Goal: Transaction & Acquisition: Subscribe to service/newsletter

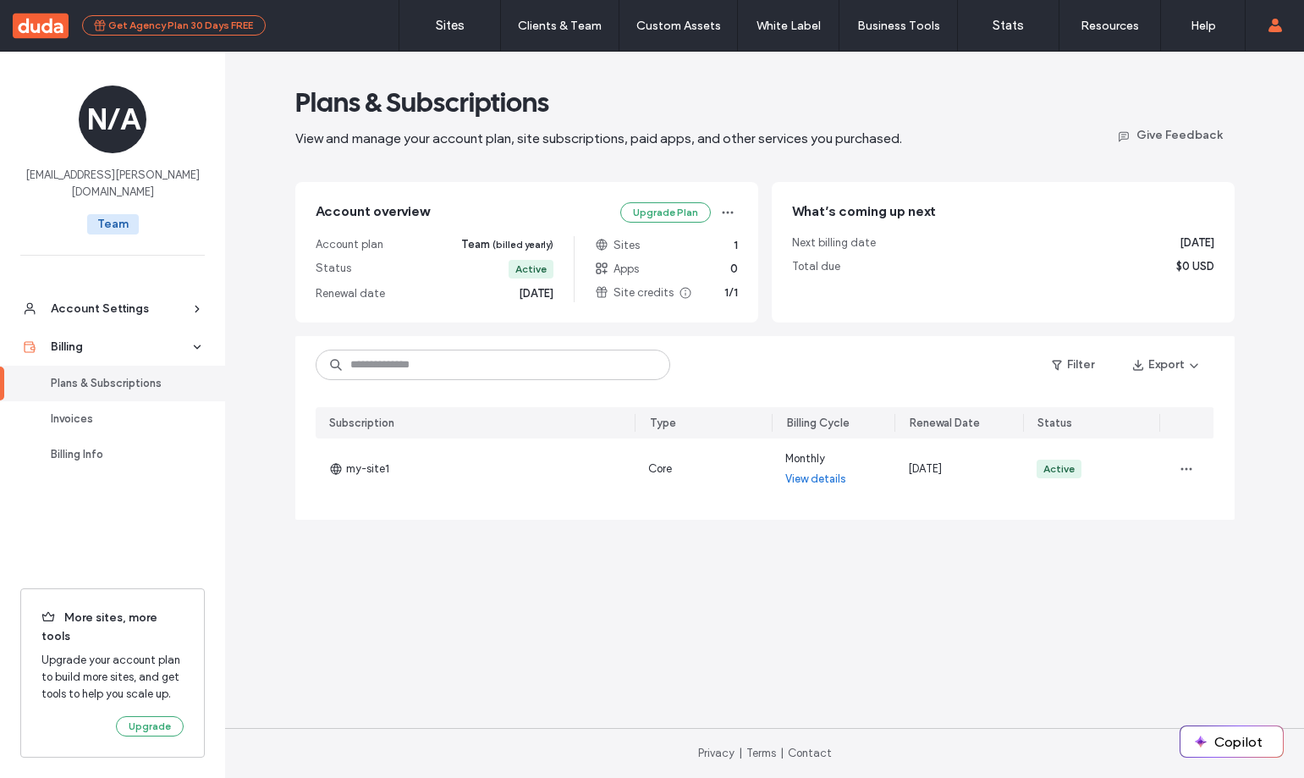
click at [153, 25] on button "Get Agency Plan 30 Days FREE" at bounding box center [174, 25] width 184 height 20
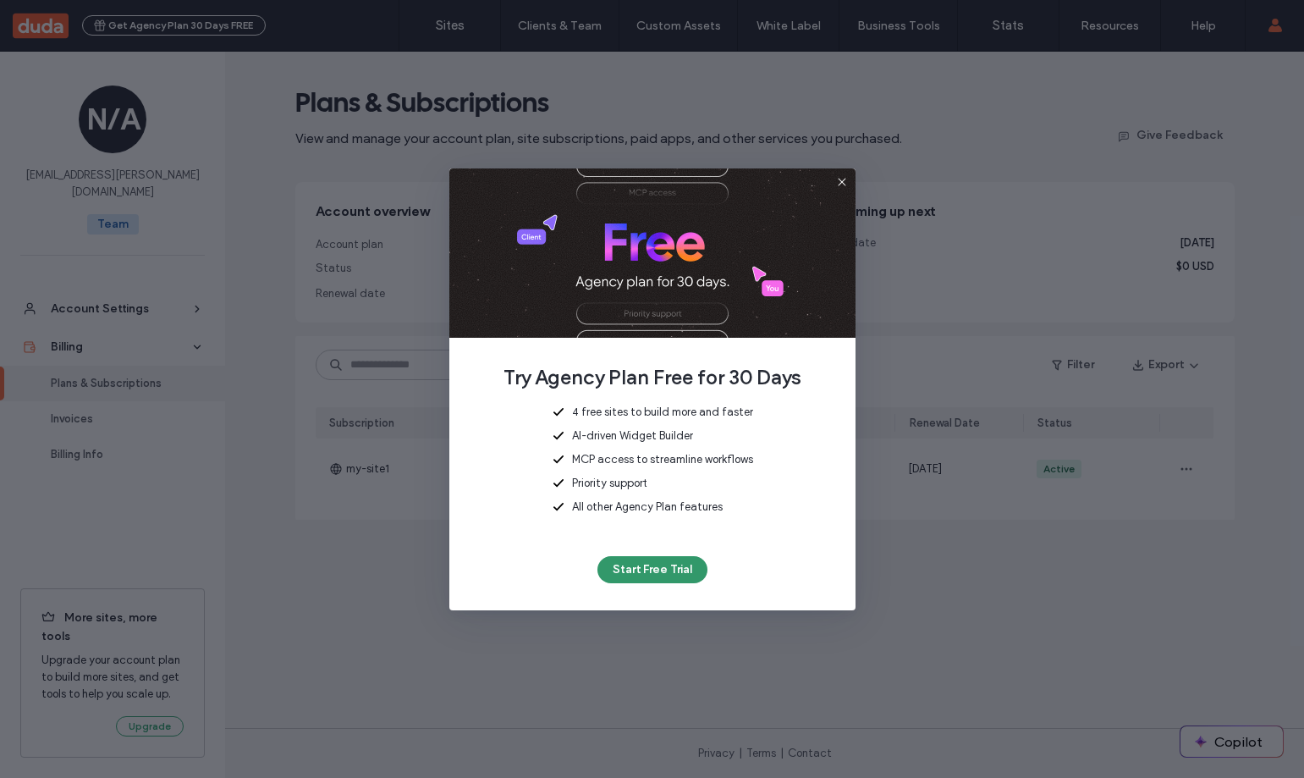
click at [625, 573] on button "Start Free Trial" at bounding box center [652, 569] width 110 height 27
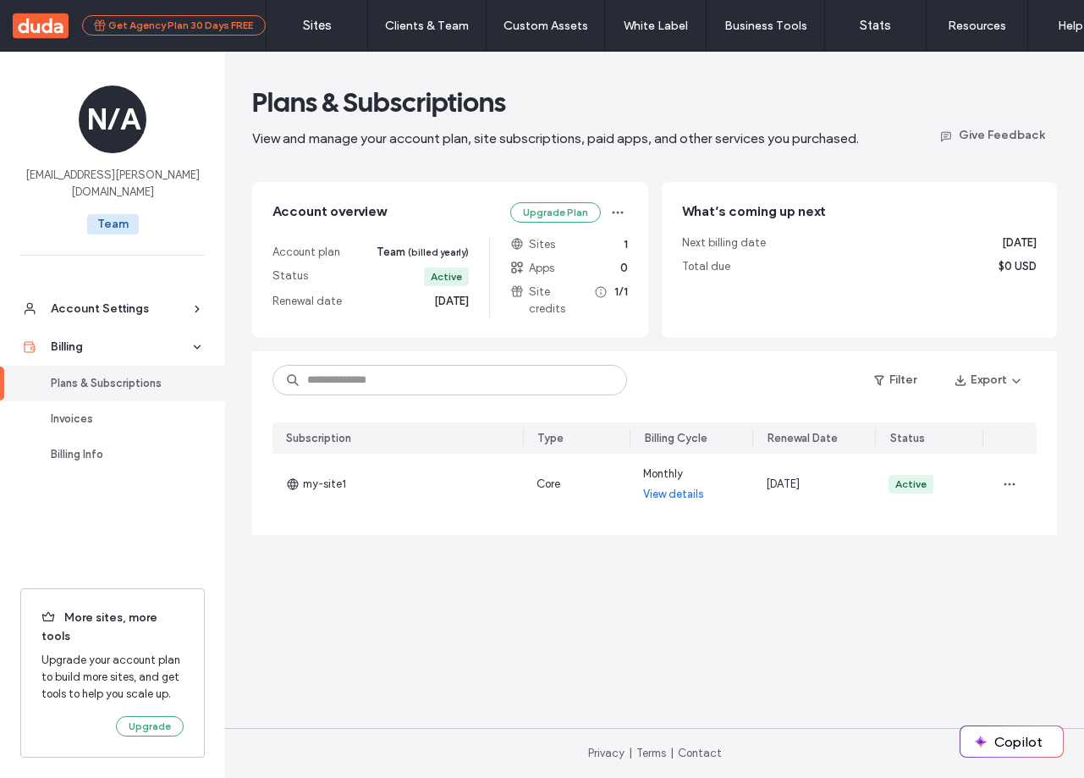
click at [206, 27] on button "Get Agency Plan 30 Days FREE" at bounding box center [174, 25] width 184 height 20
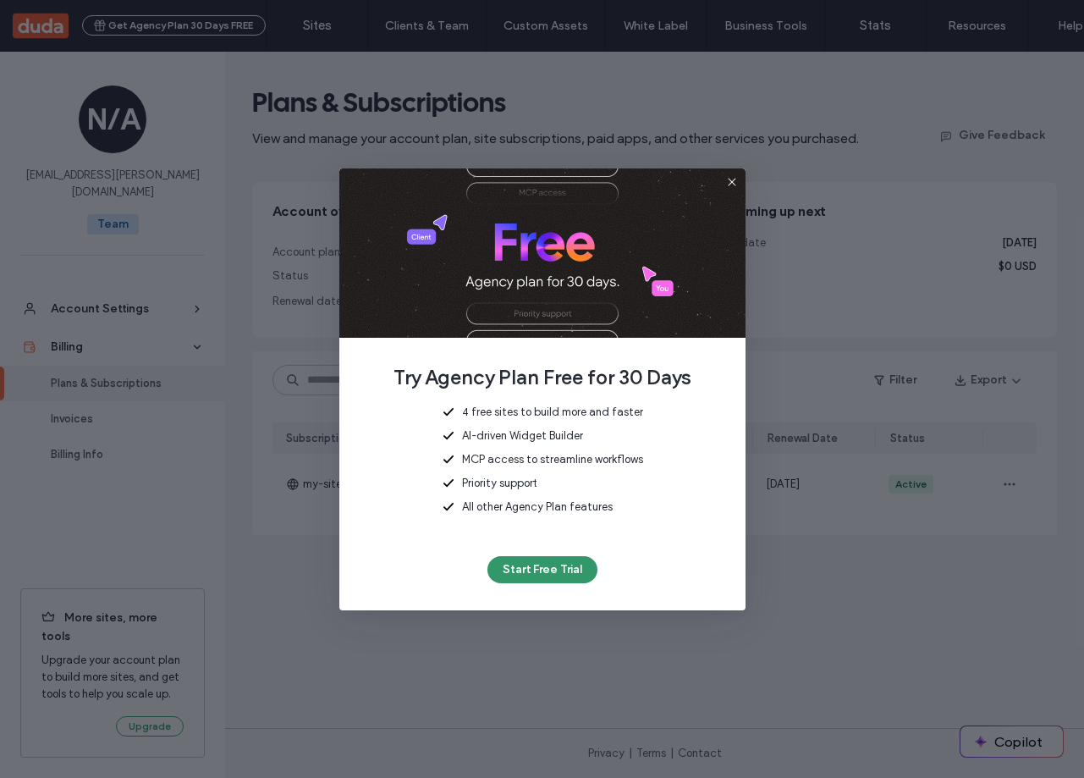
click at [542, 563] on button "Start Free Trial" at bounding box center [542, 569] width 110 height 27
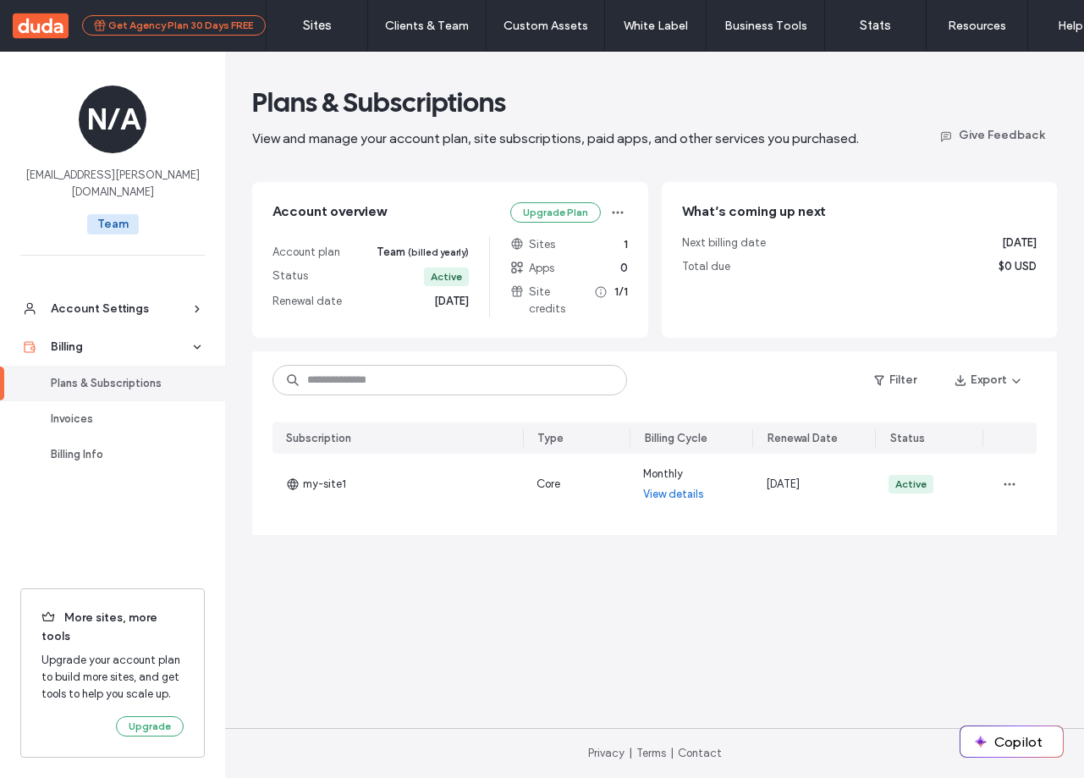
click at [234, 33] on button "Get Agency Plan 30 Days FREE" at bounding box center [174, 25] width 184 height 20
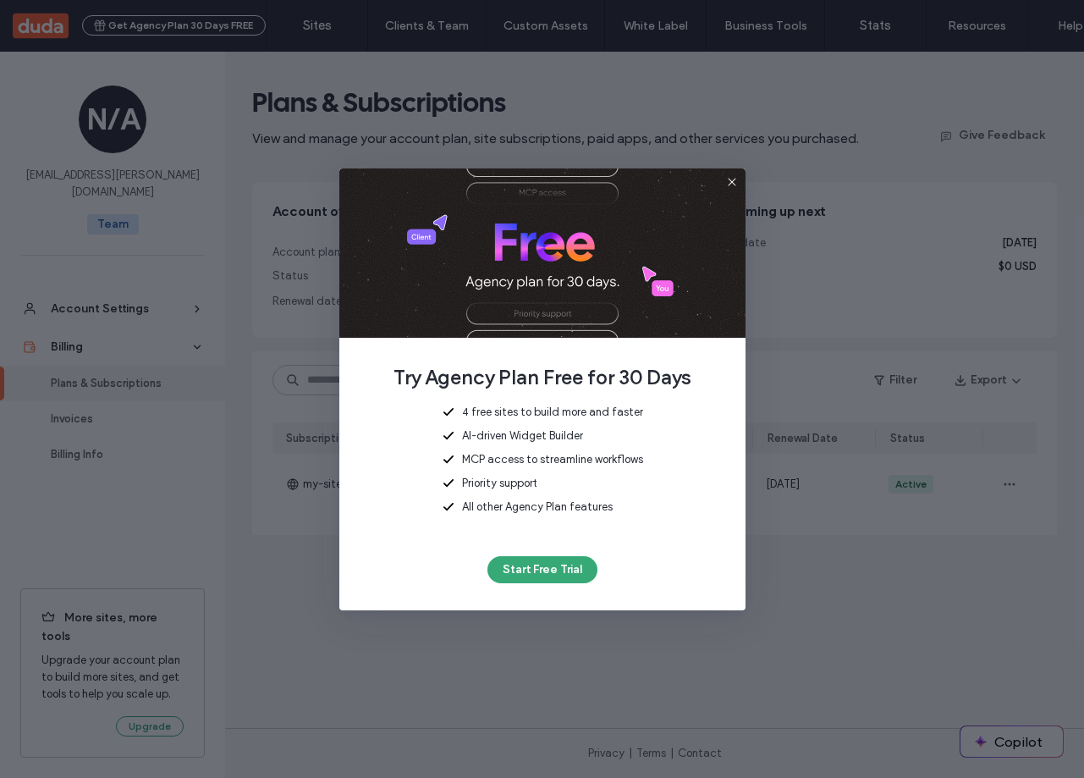
click at [565, 586] on div "Try Agency Plan Free for 30 Days 4 free sites to build more and faster AI-drive…" at bounding box center [542, 389] width 406 height 442
click at [551, 570] on button "Start Free Trial" at bounding box center [542, 569] width 110 height 27
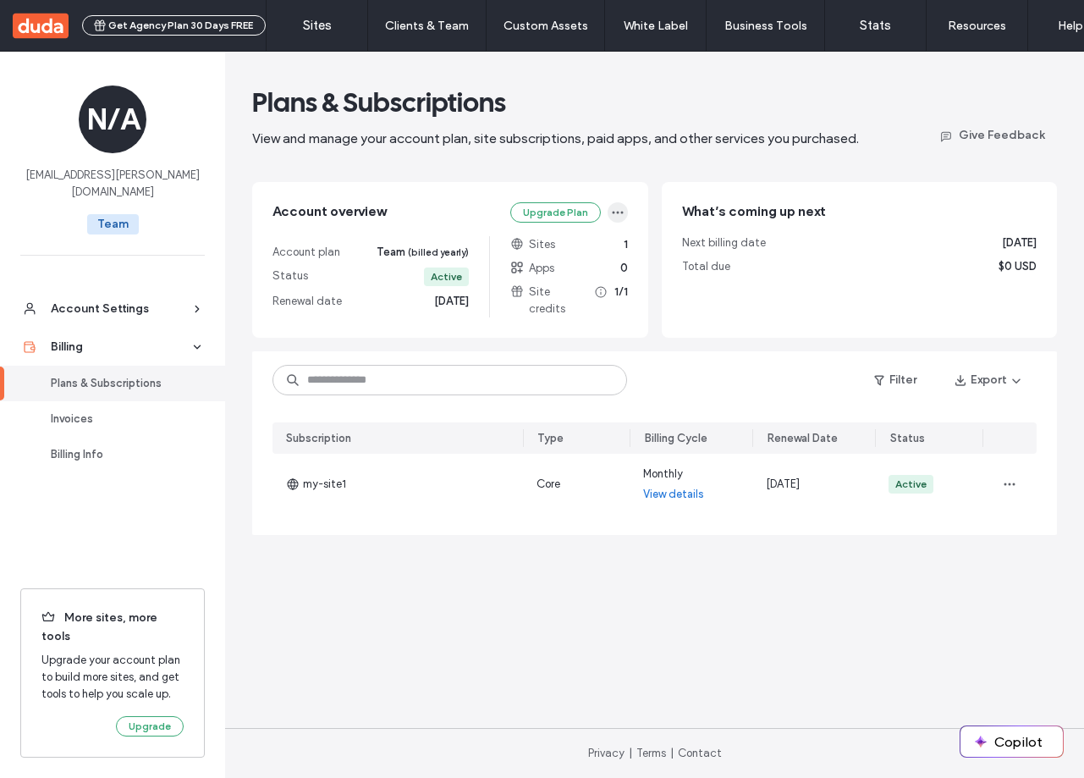
click at [624, 212] on icon "button" at bounding box center [618, 213] width 14 height 14
click at [432, 623] on main "Plans & Subscriptions View and manage your account plan, site subscriptions, pa…" at bounding box center [654, 390] width 859 height 676
click at [176, 28] on button "Get Agency Plan 30 Days FREE" at bounding box center [174, 25] width 184 height 20
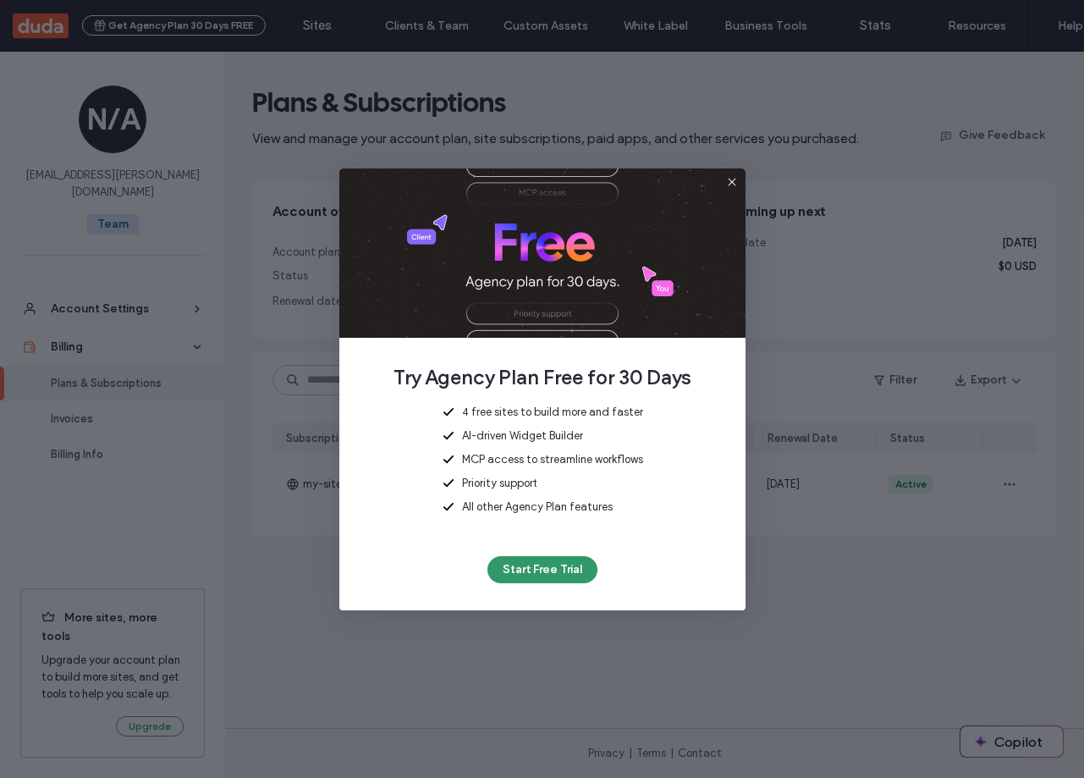
click at [554, 579] on button "Start Free Trial" at bounding box center [542, 569] width 110 height 27
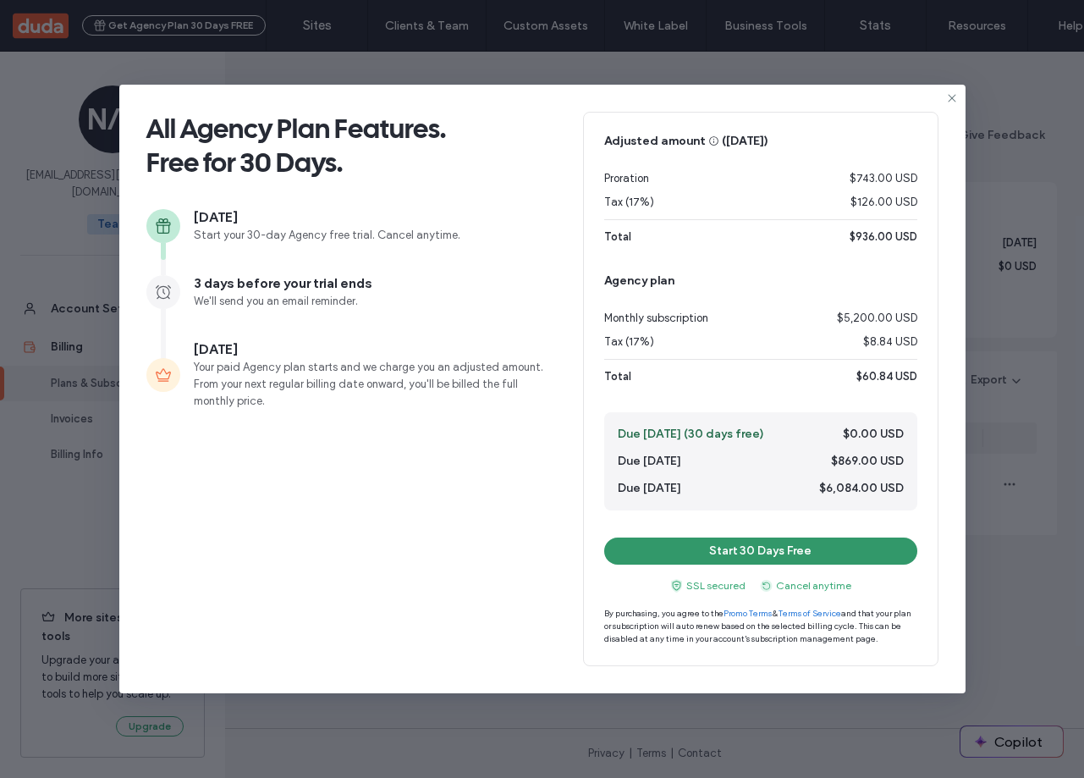
click at [801, 552] on button "Start 30 Days Free" at bounding box center [760, 550] width 313 height 27
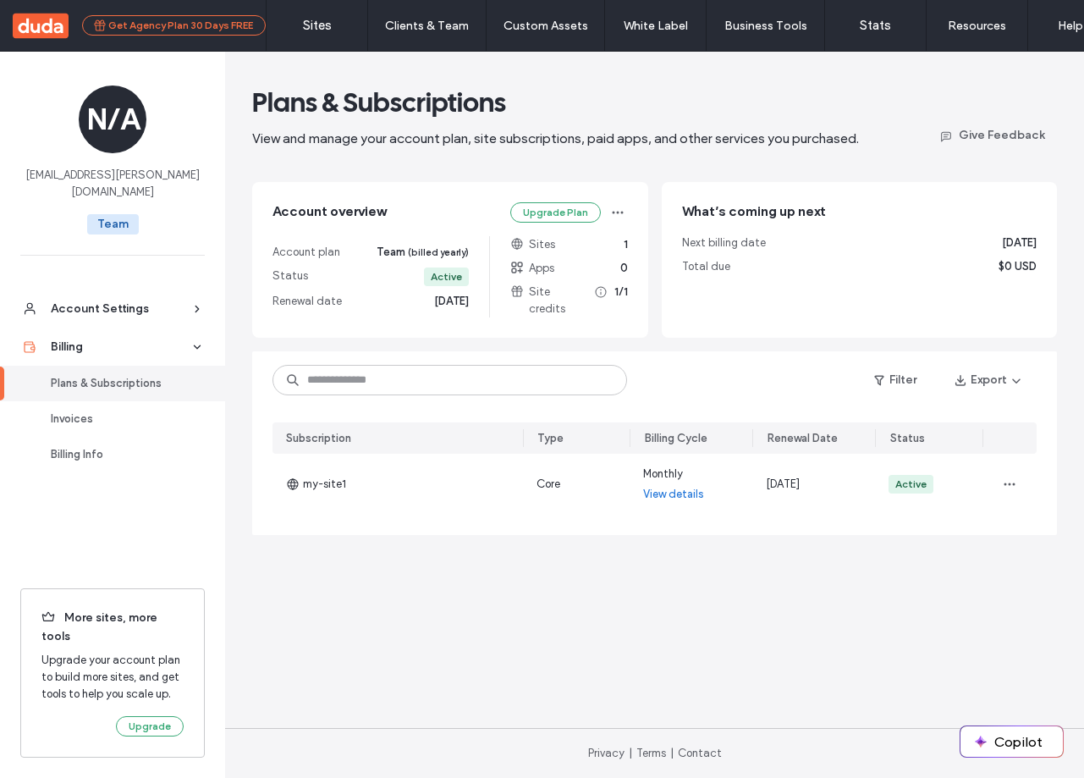
drag, startPoint x: 0, startPoint y: 0, endPoint x: 197, endPoint y: 27, distance: 199.0
click at [197, 27] on button "Get Agency Plan 30 Days FREE" at bounding box center [174, 25] width 184 height 20
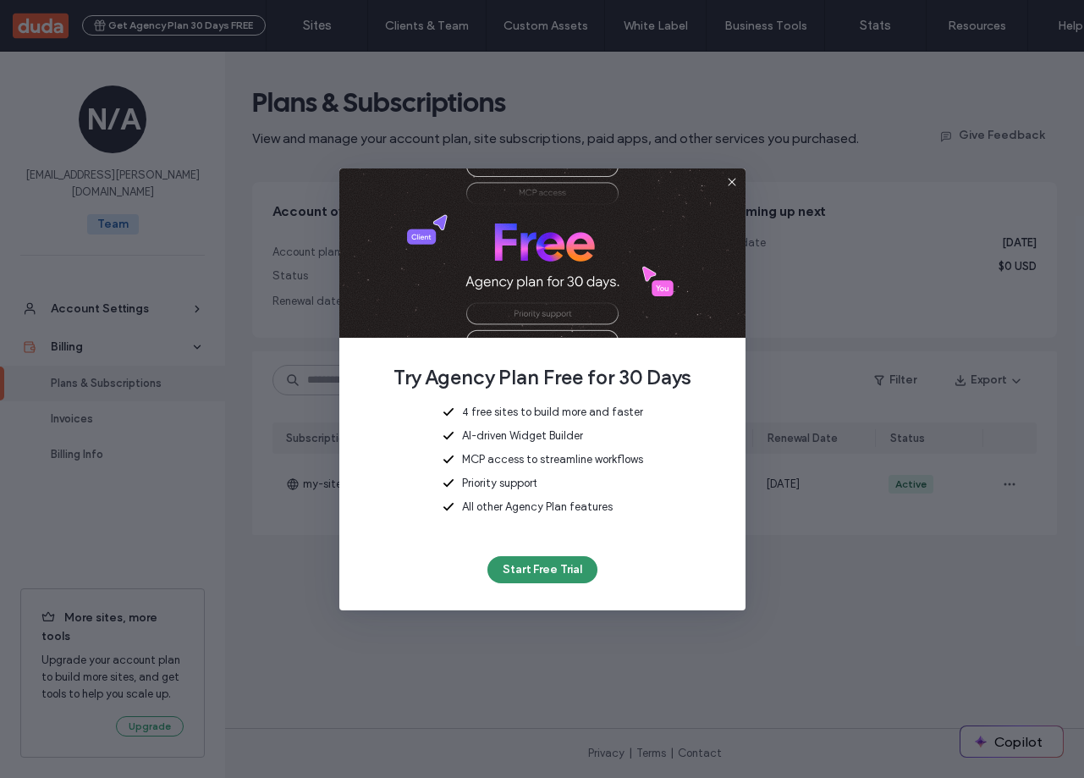
click at [547, 569] on button "Start Free Trial" at bounding box center [542, 569] width 110 height 27
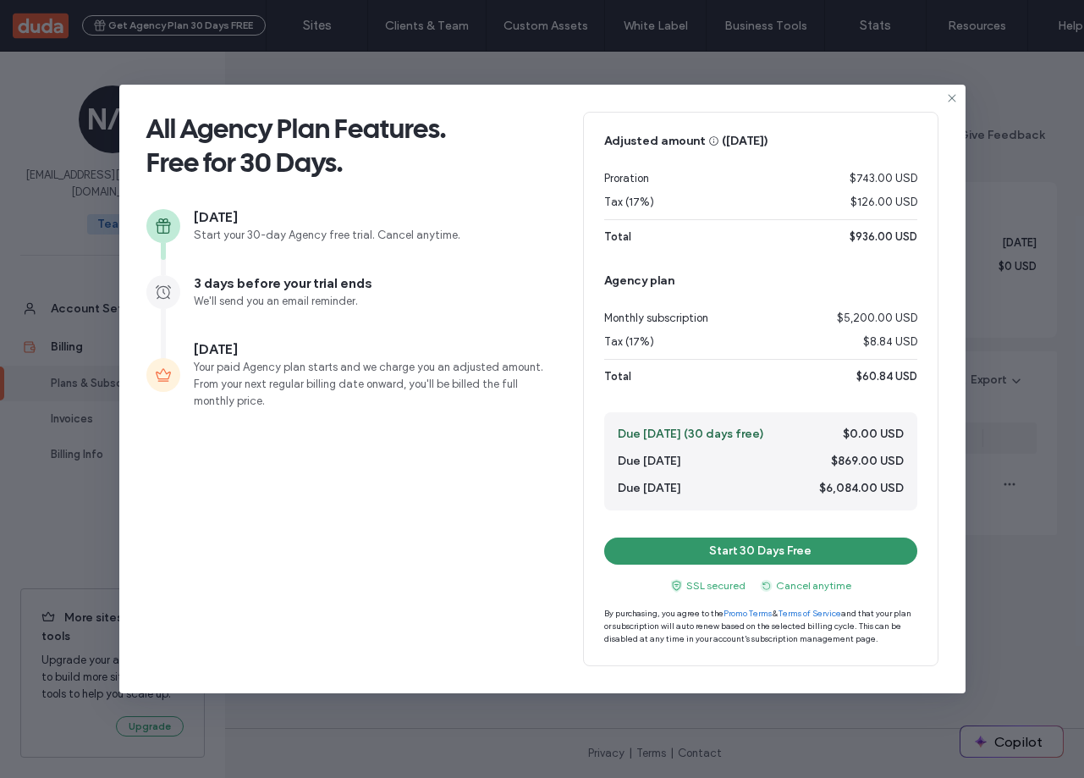
click at [718, 547] on button "Start 30 Days Free" at bounding box center [760, 550] width 313 height 27
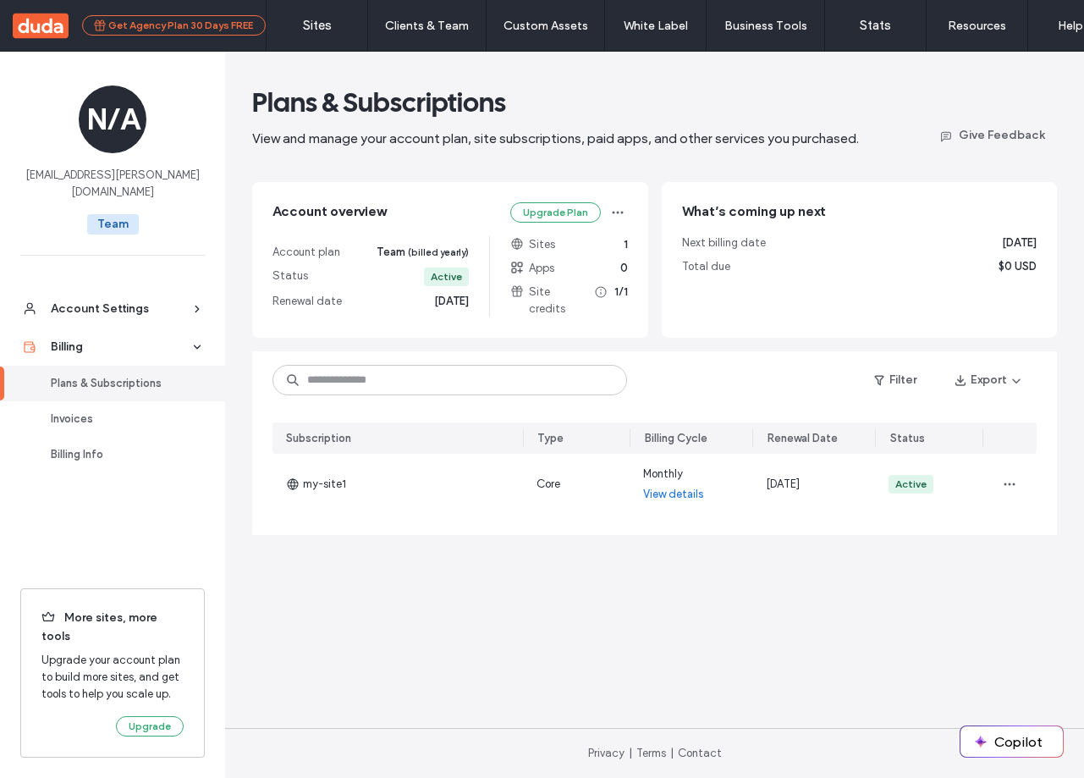
click at [175, 21] on button "Get Agency Plan 30 Days FREE" at bounding box center [174, 25] width 184 height 20
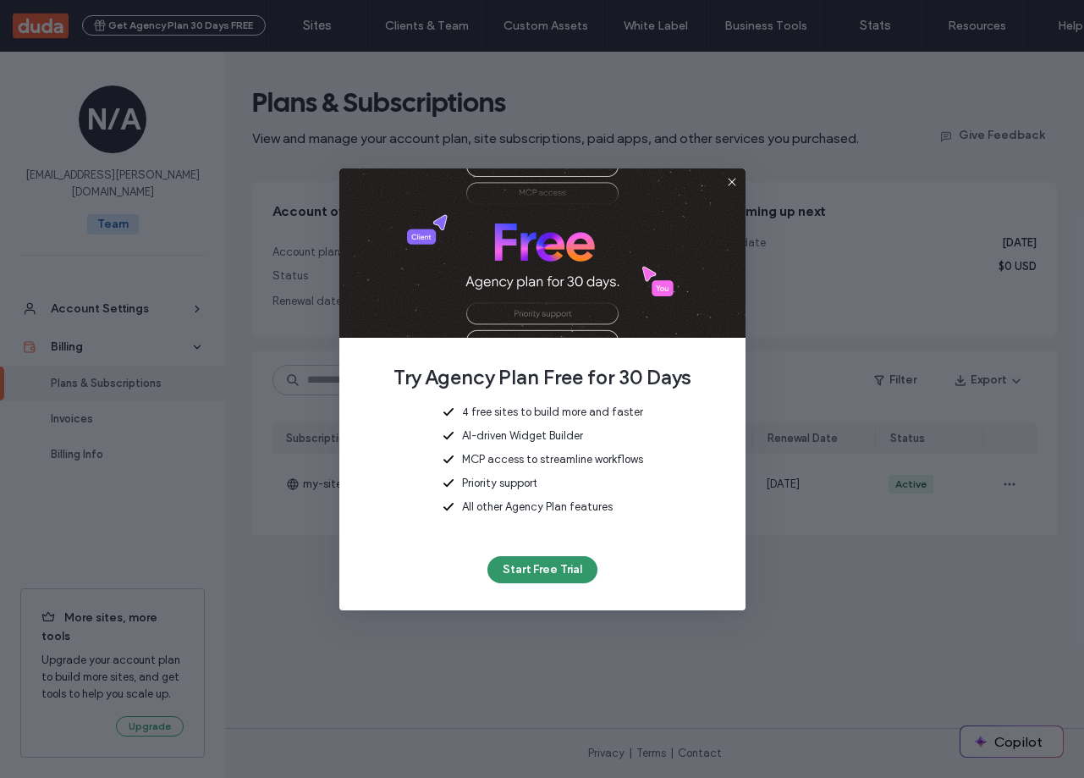
click at [544, 566] on button "Start Free Trial" at bounding box center [542, 569] width 110 height 27
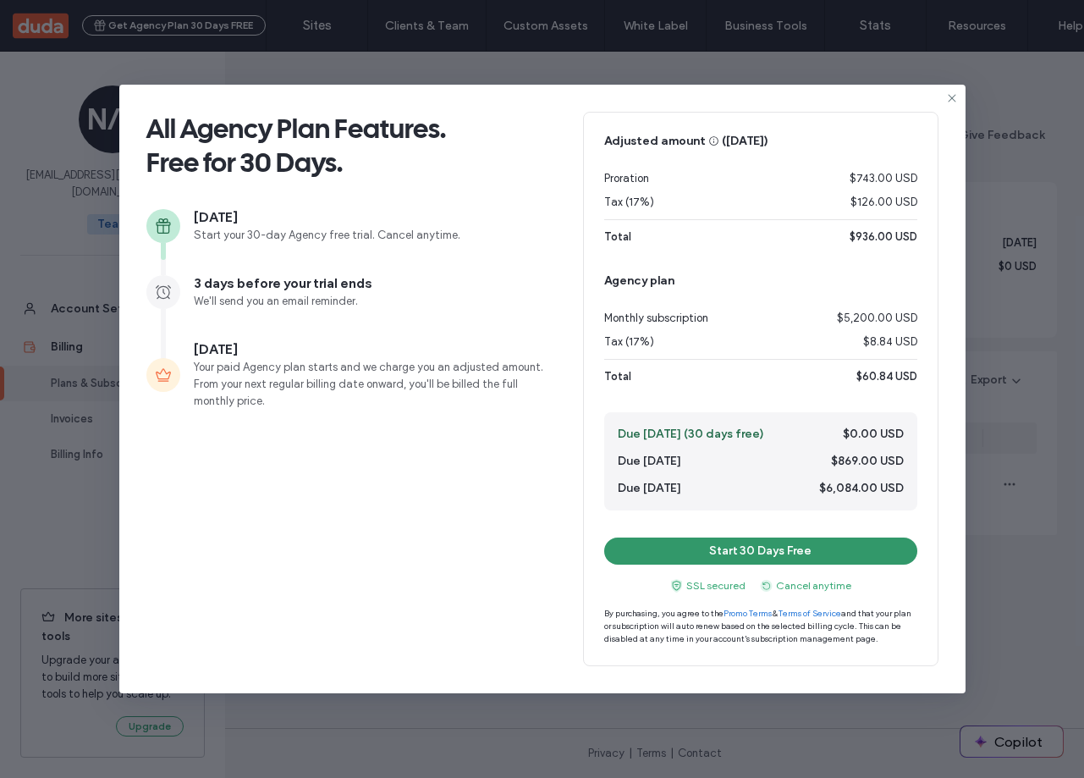
click at [652, 553] on button "Start 30 Days Free" at bounding box center [760, 550] width 313 height 27
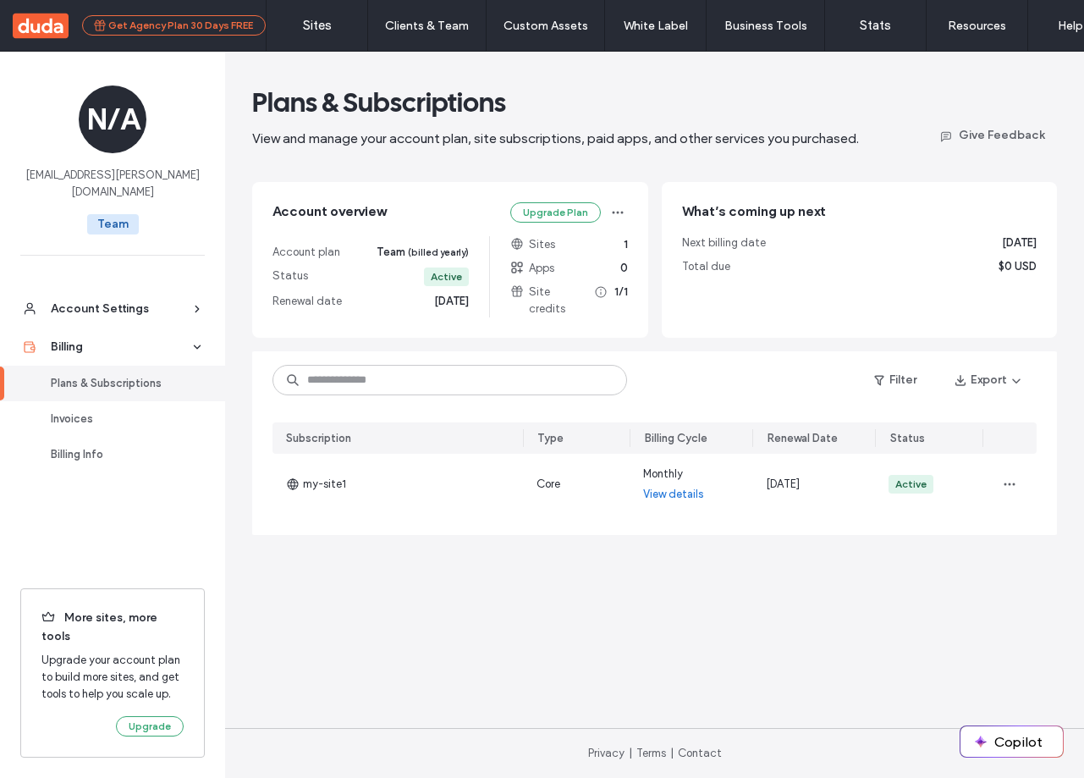
click at [136, 16] on button "Get Agency Plan 30 Days FREE" at bounding box center [174, 25] width 184 height 20
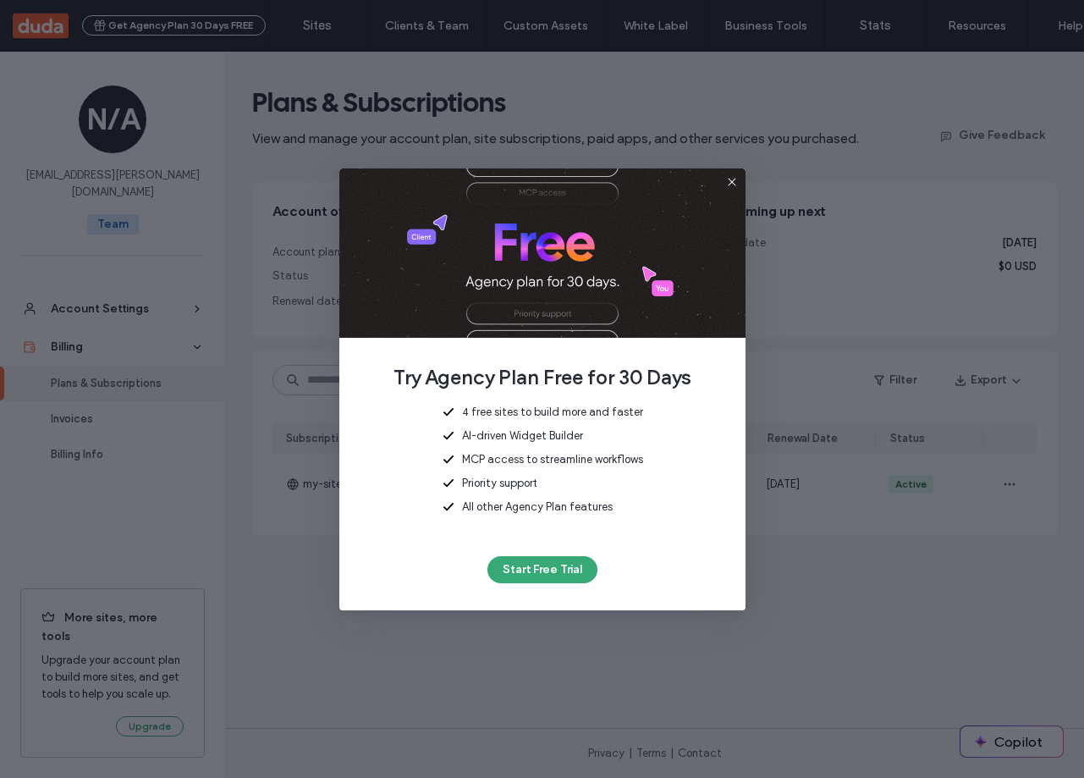
click at [556, 586] on div "Try Agency Plan Free for 30 Days 4 free sites to build more and faster AI-drive…" at bounding box center [542, 389] width 406 height 442
click at [552, 577] on button "Start Free Trial" at bounding box center [542, 569] width 110 height 27
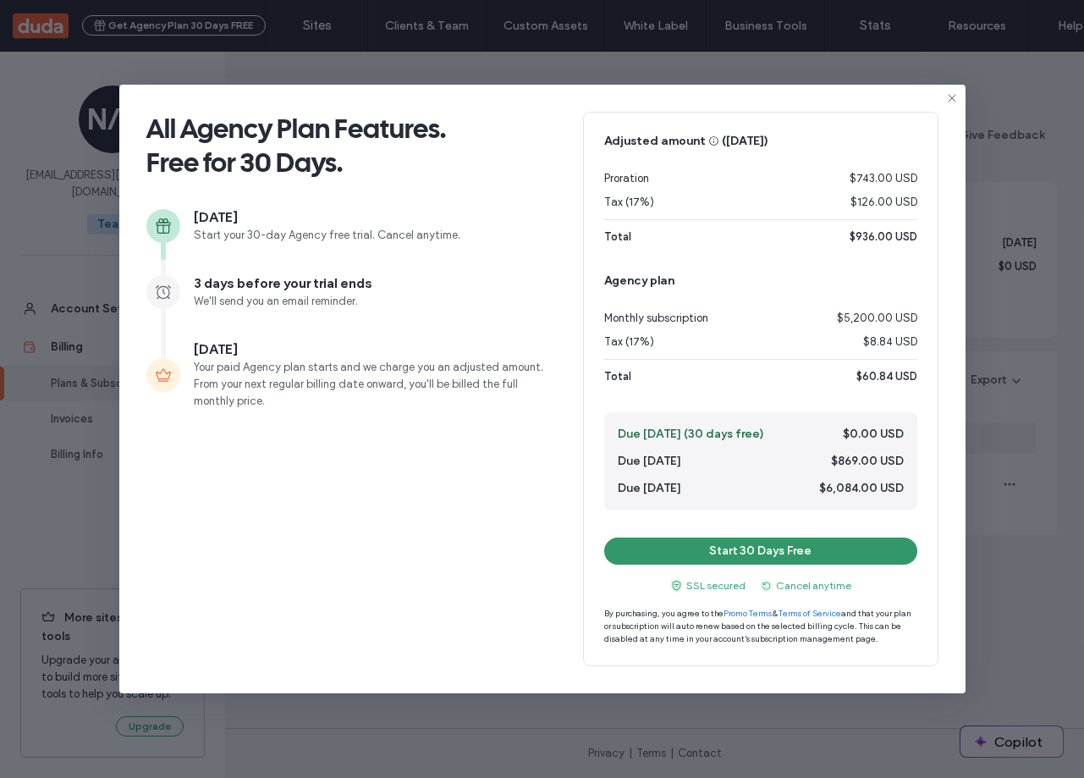
click at [708, 553] on button "Start 30 Days Free" at bounding box center [760, 550] width 313 height 27
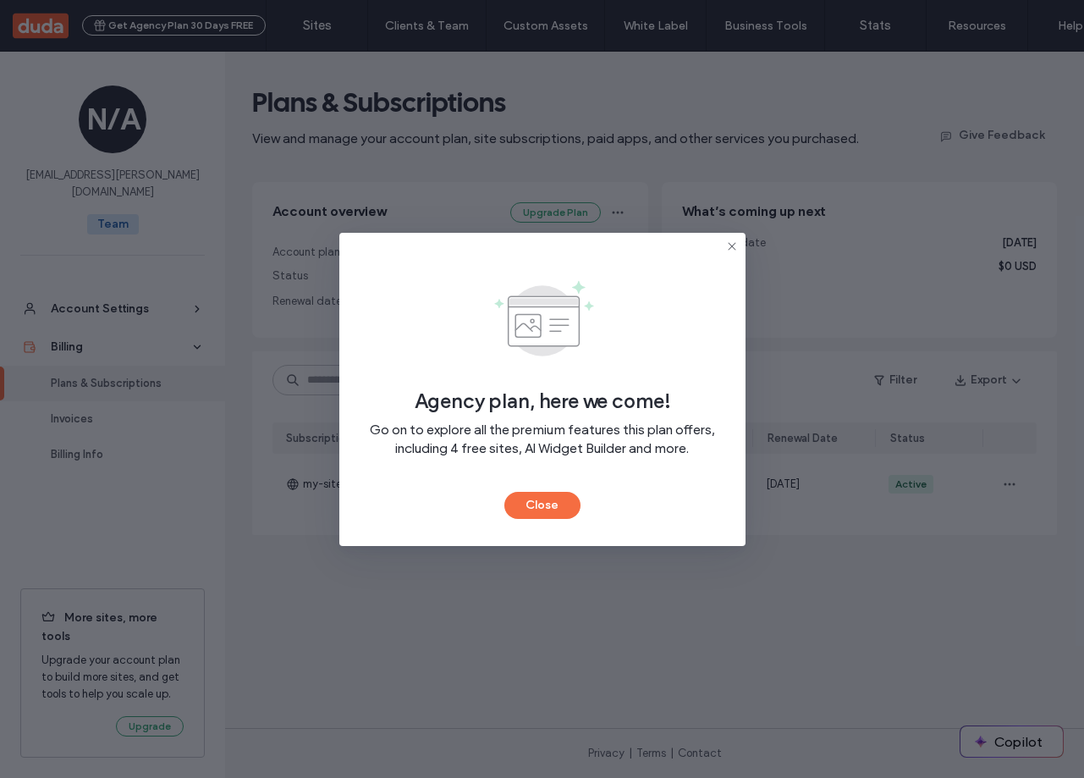
click at [727, 246] on icon at bounding box center [732, 246] width 14 height 14
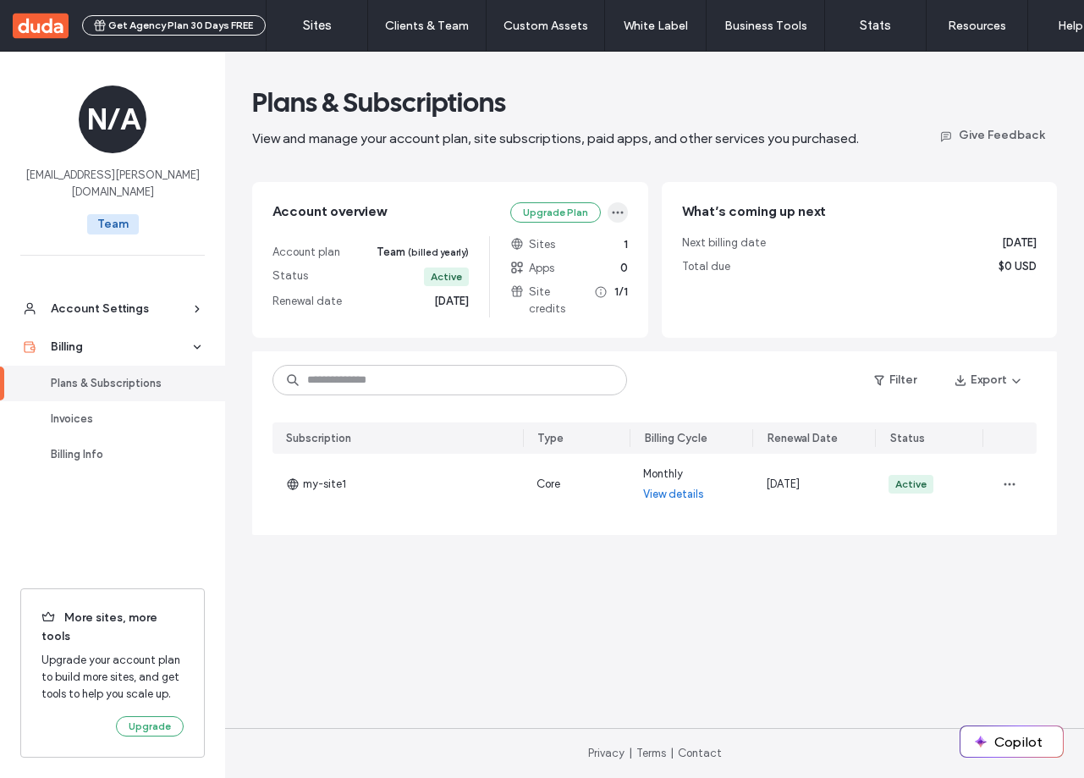
click at [609, 213] on span "button" at bounding box center [618, 212] width 20 height 20
click at [547, 580] on main "Plans & Subscriptions View and manage your account plan, site subscriptions, pa…" at bounding box center [654, 390] width 859 height 676
